Goal: Check status: Check status

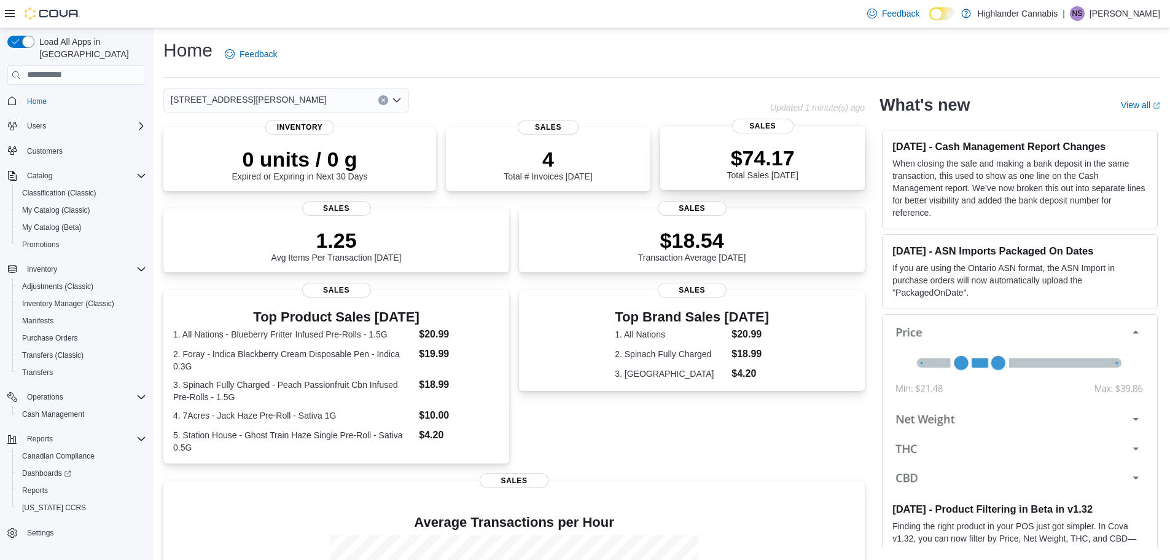
click at [736, 187] on div "$74.17 Total Sales Today Sales" at bounding box center [762, 158] width 205 height 64
